Goal: Transaction & Acquisition: Download file/media

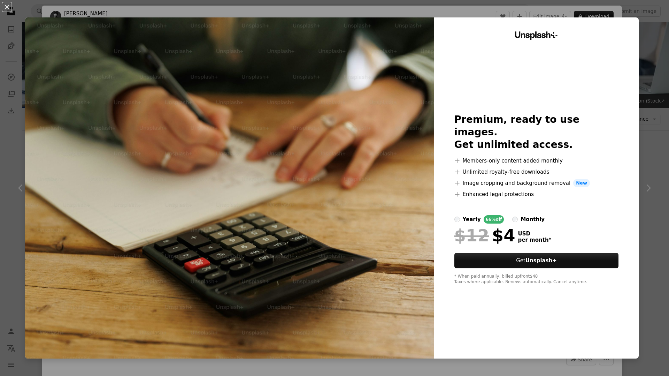
scroll to position [743, 0]
click at [469, 9] on div "An X shape Unsplash+ Premium, ready to use images. Get unlimited access. A plus…" at bounding box center [334, 188] width 669 height 376
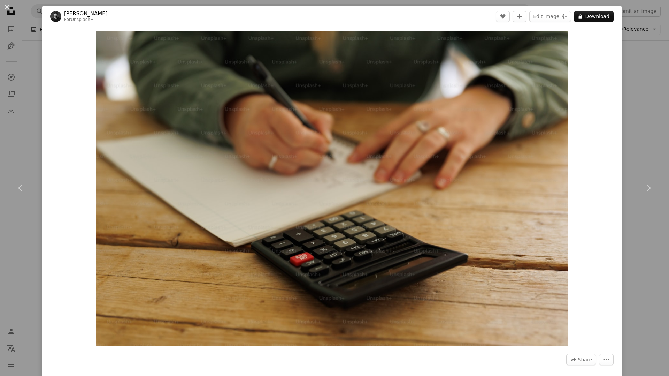
click at [469, 4] on div "An X shape Chevron left Chevron right [PERSON_NAME] For Unsplash+ A heart A plu…" at bounding box center [334, 188] width 669 height 376
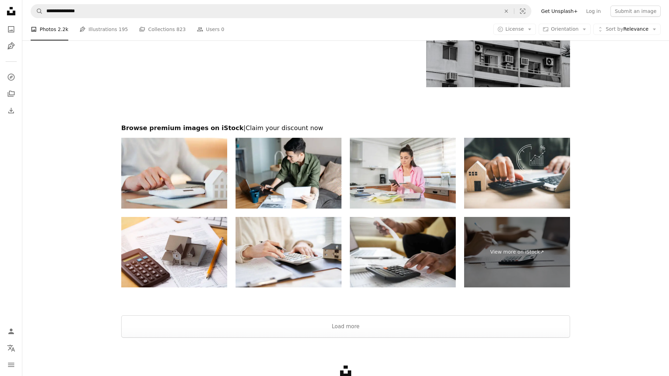
scroll to position [1299, 0]
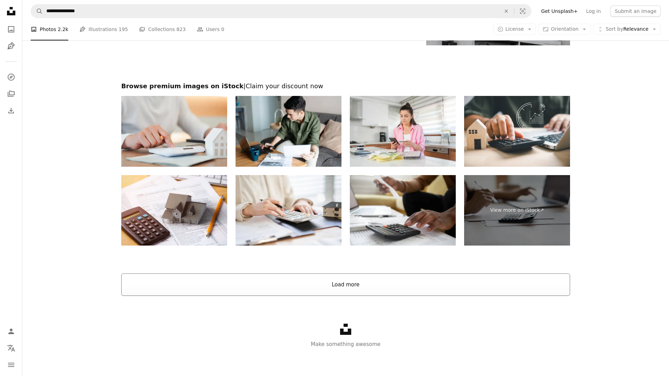
click at [440, 284] on button "Load more" at bounding box center [345, 284] width 449 height 22
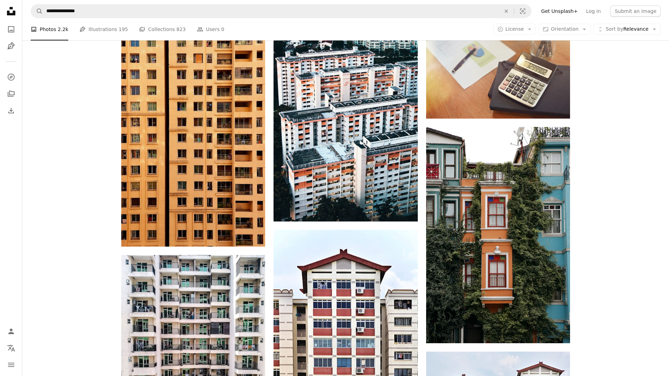
scroll to position [5346, 0]
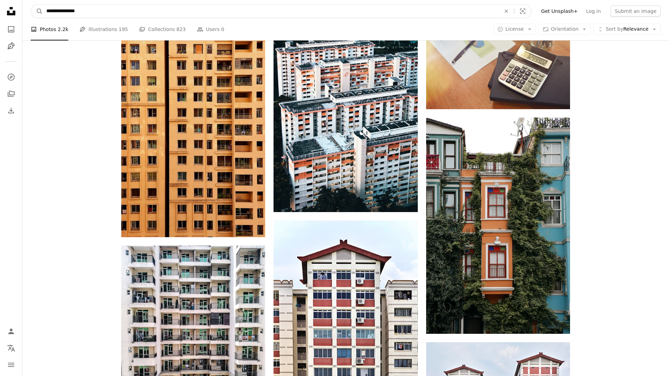
click at [103, 10] on input "**********" at bounding box center [271, 11] width 456 height 13
type input "**********"
click button "A magnifying glass" at bounding box center [37, 11] width 12 height 13
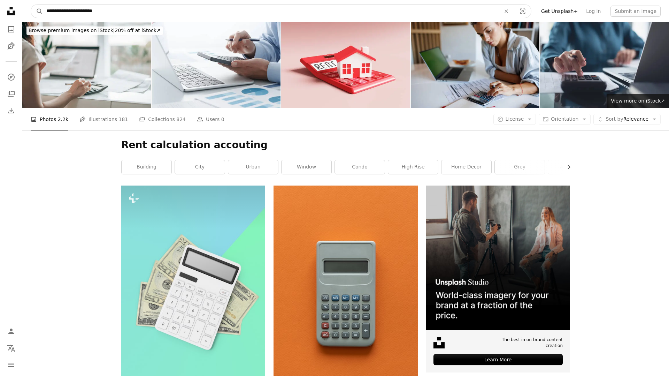
click at [96, 12] on input "**********" at bounding box center [271, 11] width 456 height 13
type input "**********"
click button "A magnifying glass" at bounding box center [37, 11] width 12 height 13
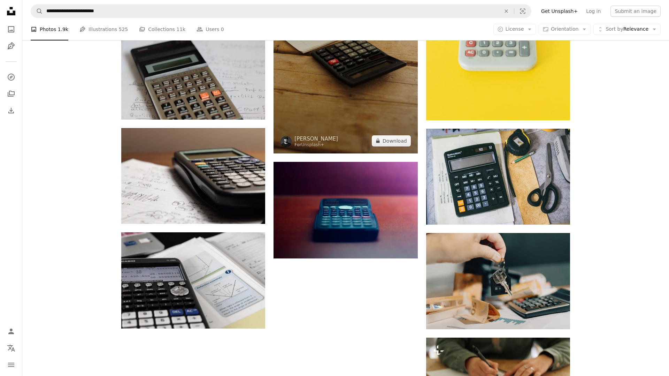
scroll to position [833, 0]
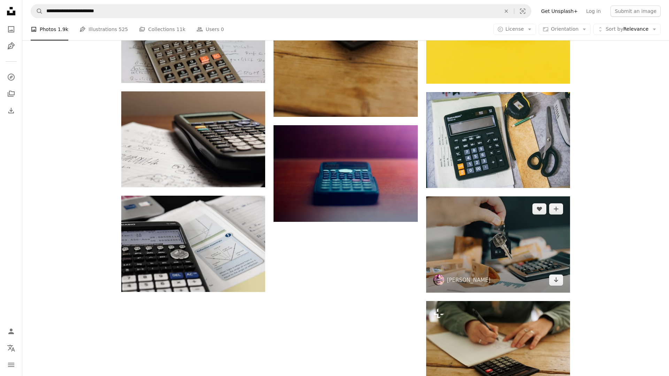
click at [505, 250] on img at bounding box center [498, 244] width 144 height 96
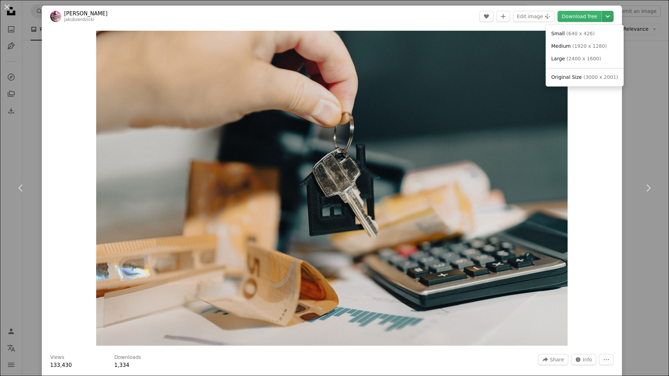
click at [610, 17] on icon "Choose download size" at bounding box center [608, 16] width 4 height 2
click at [586, 56] on span "( 2400 x 1600 )" at bounding box center [584, 59] width 35 height 6
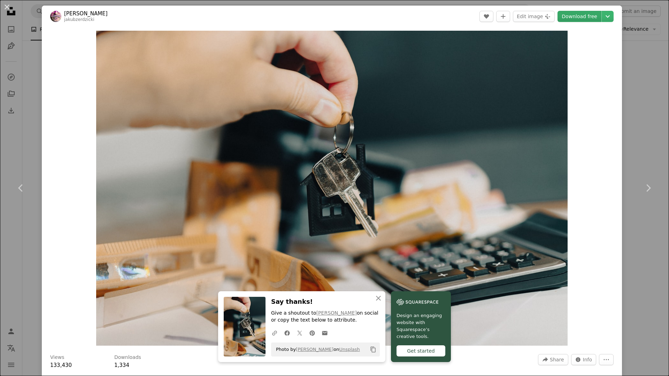
click at [586, 15] on link "Download free" at bounding box center [580, 16] width 44 height 11
click at [373, 349] on icon "Copy content" at bounding box center [373, 349] width 6 height 6
click at [378, 298] on icon "button" at bounding box center [378, 298] width 5 height 5
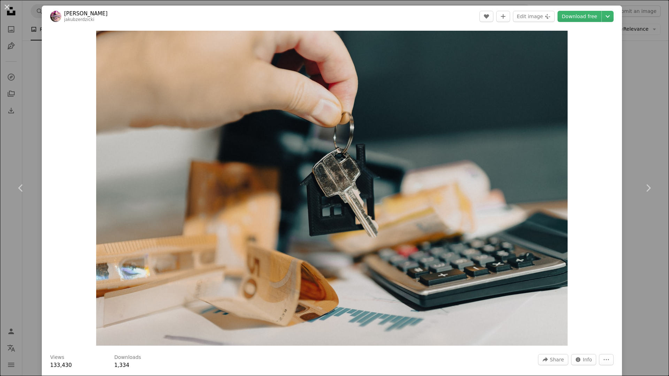
click at [73, 14] on link "[PERSON_NAME]" at bounding box center [86, 13] width 44 height 7
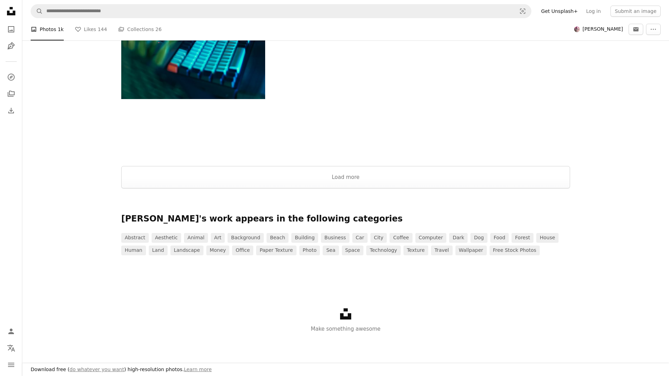
scroll to position [1101, 0]
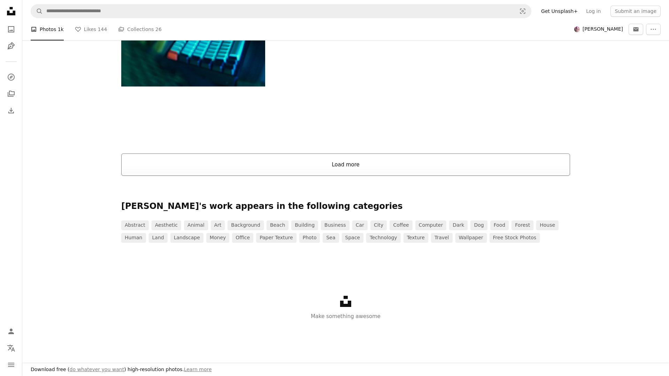
click at [296, 163] on button "Load more" at bounding box center [345, 164] width 449 height 22
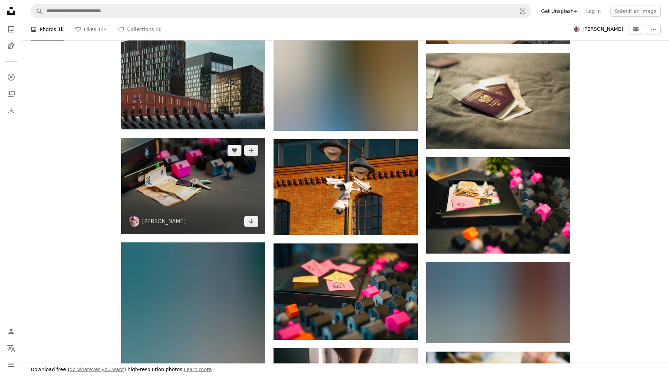
scroll to position [3645, 0]
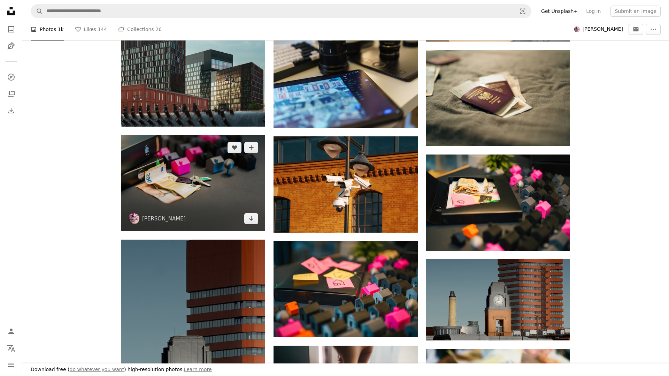
click at [202, 190] on img at bounding box center [193, 183] width 144 height 96
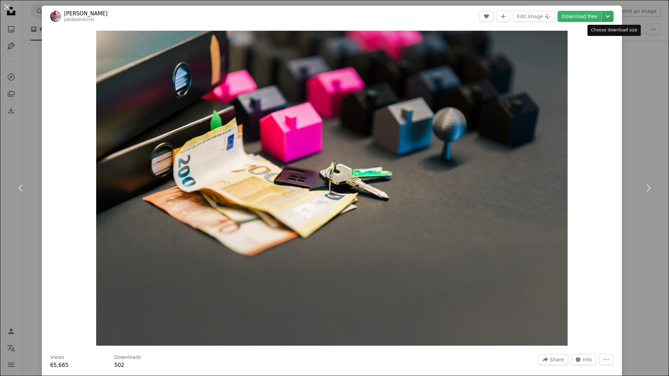
click at [614, 18] on icon "Chevron down" at bounding box center [607, 16] width 11 height 8
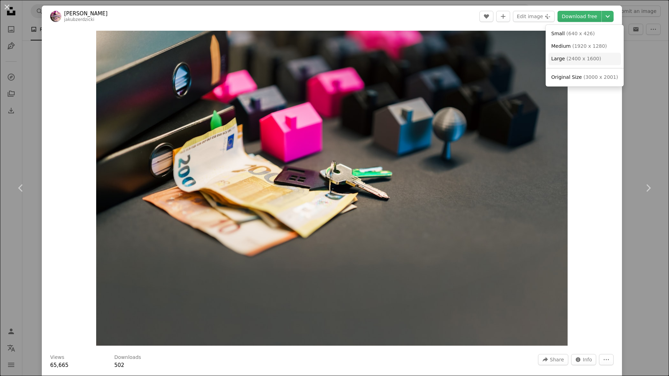
click at [579, 60] on span "( 2400 x 1600 )" at bounding box center [584, 59] width 35 height 6
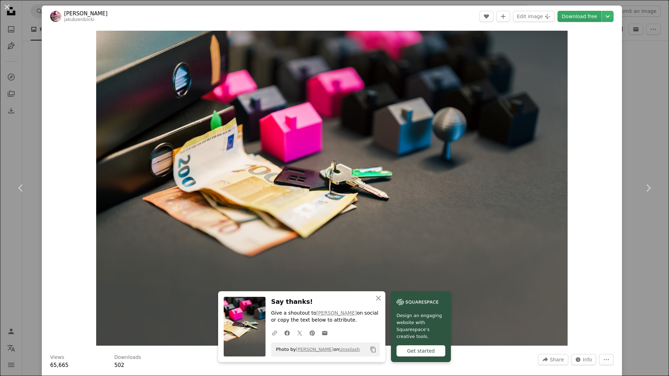
click at [587, 15] on link "Download free" at bounding box center [580, 16] width 44 height 11
click at [374, 349] on icon "Copy content" at bounding box center [373, 349] width 6 height 6
